Goal: Task Accomplishment & Management: Manage account settings

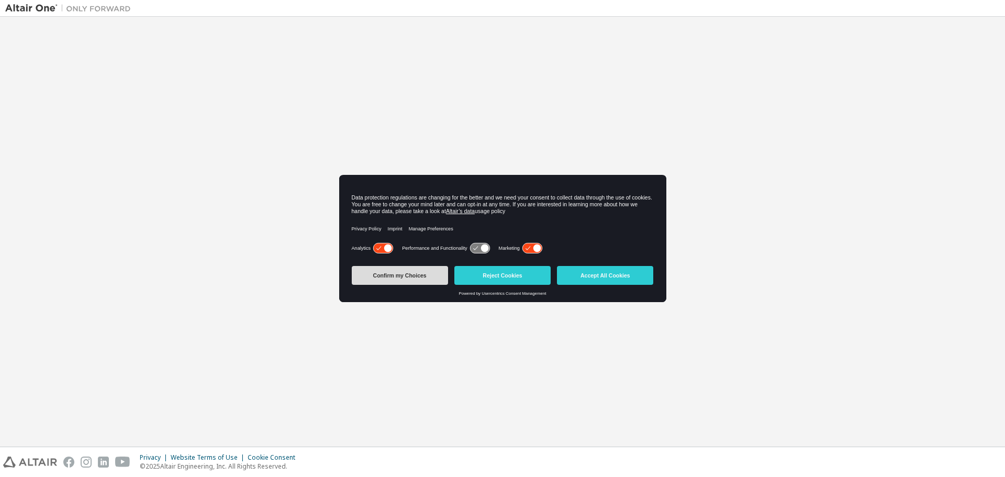
click at [388, 276] on button "Confirm my Choices" at bounding box center [400, 275] width 96 height 19
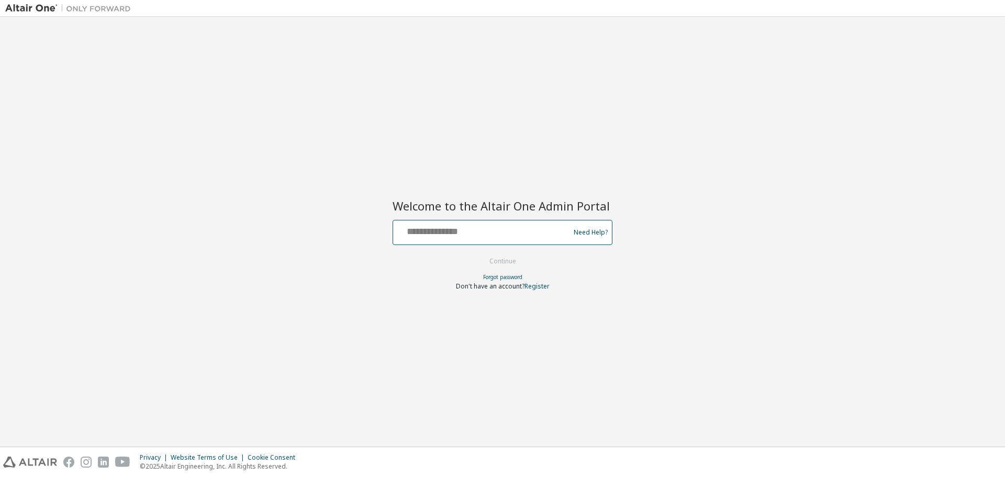
click at [460, 234] on input "text" at bounding box center [482, 230] width 171 height 15
click at [382, 128] on div "Welcome to the Altair One Admin Portal Need Help? Please make sure that you pro…" at bounding box center [502, 231] width 995 height 419
click at [438, 233] on input "text" at bounding box center [482, 230] width 171 height 15
click at [429, 230] on input "text" at bounding box center [482, 230] width 171 height 15
click at [428, 232] on input "text" at bounding box center [482, 230] width 171 height 15
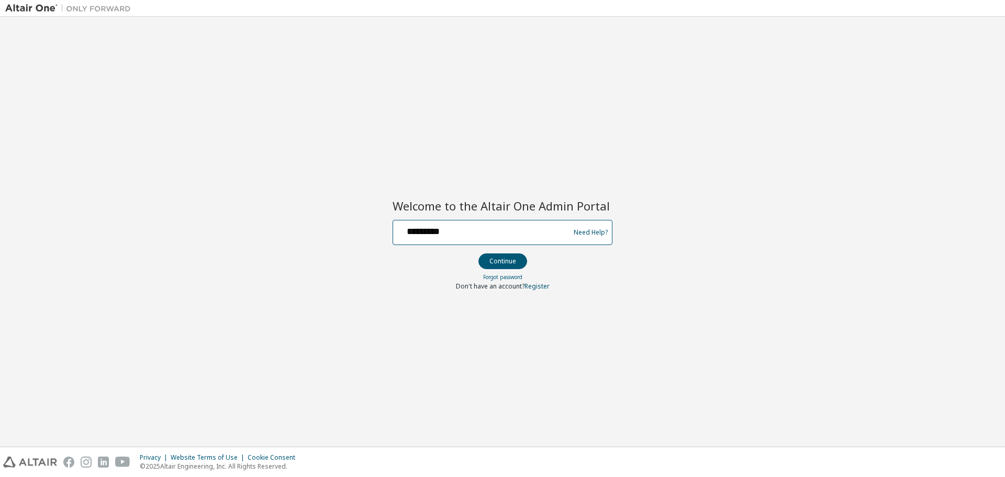
type input "**********"
click at [497, 258] on button "Continue" at bounding box center [503, 261] width 49 height 16
